Goal: Task Accomplishment & Management: Manage account settings

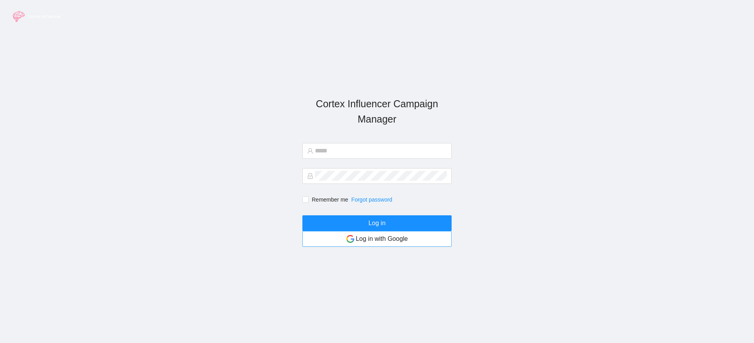
click at [365, 238] on article "Log in with Google" at bounding box center [382, 239] width 52 height 10
